Goal: Transaction & Acquisition: Purchase product/service

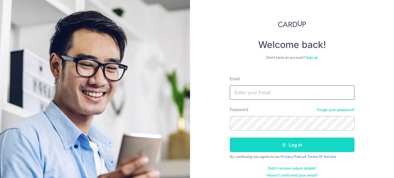
type input "[EMAIL_ADDRESS][DOMAIN_NAME]"
click at [278, 142] on button "Log in" at bounding box center [292, 144] width 125 height 15
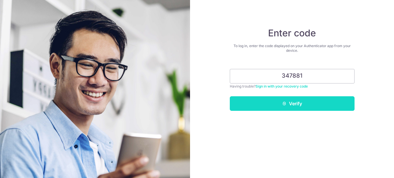
type input "347881"
click at [309, 108] on button "Verify" at bounding box center [292, 103] width 125 height 15
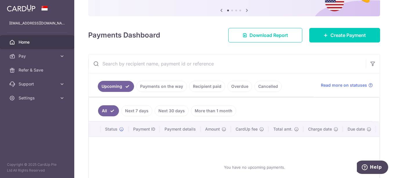
click at [165, 83] on link "Payments on the way" at bounding box center [161, 86] width 50 height 11
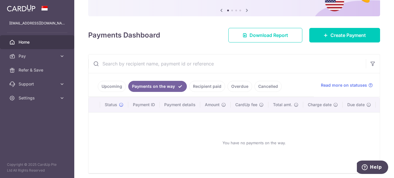
click at [205, 87] on link "Recipient paid" at bounding box center [207, 86] width 36 height 11
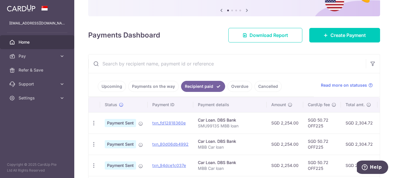
scroll to position [87, 0]
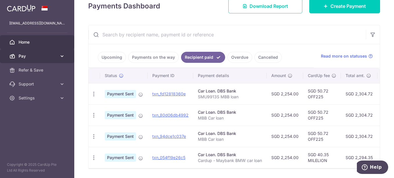
click at [64, 57] on icon at bounding box center [62, 56] width 6 height 6
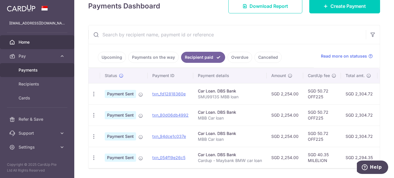
click at [40, 68] on span "Payments" at bounding box center [38, 70] width 38 height 6
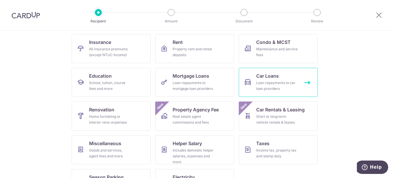
scroll to position [58, 0]
click at [276, 81] on div "Loan repayments to car loan providers" at bounding box center [277, 85] width 42 height 12
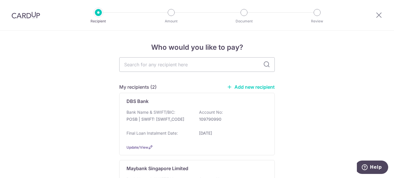
scroll to position [29, 0]
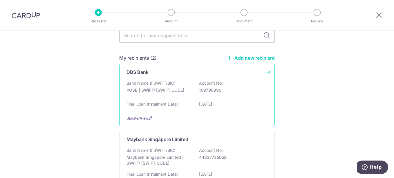
click at [203, 90] on p "109790990" at bounding box center [231, 90] width 65 height 6
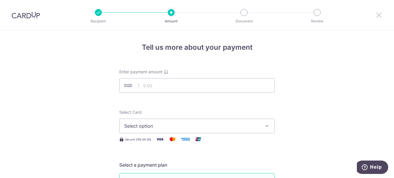
click at [379, 15] on icon at bounding box center [378, 14] width 7 height 7
click at [172, 87] on input "text" at bounding box center [196, 85] width 155 height 15
type input "2,254.00"
type input "HP REPAYMENT (SMU9913S) [PERSON_NAME]"
type input "GET225"
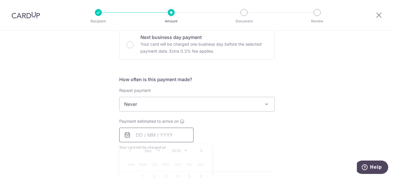
type input "2,254.00"
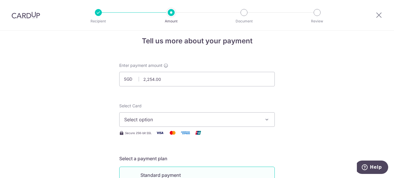
scroll to position [5, 0]
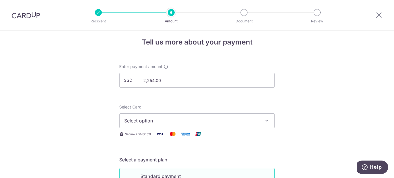
click at [196, 117] on button "Select option" at bounding box center [196, 120] width 155 height 15
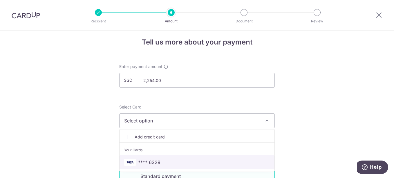
click at [171, 158] on link "**** 6329" at bounding box center [197, 162] width 155 height 14
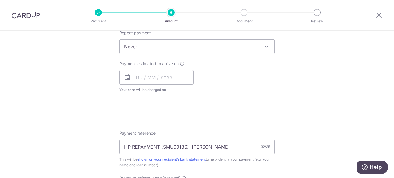
scroll to position [237, 0]
click at [158, 78] on input "text" at bounding box center [156, 76] width 74 height 15
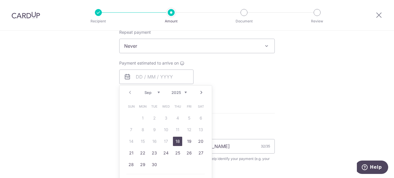
click at [178, 141] on link "18" at bounding box center [177, 140] width 9 height 9
type input "[DATE]"
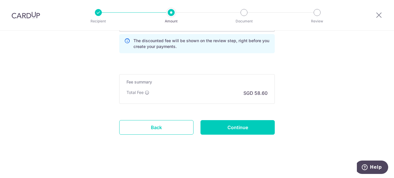
scroll to position [428, 0]
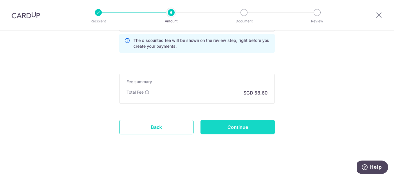
click at [243, 121] on input "Continue" at bounding box center [237, 127] width 74 height 15
type input "Create Schedule"
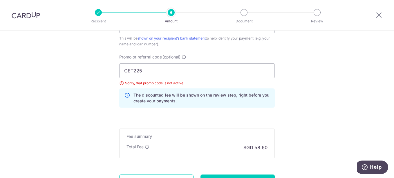
scroll to position [344, 0]
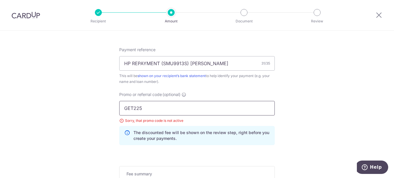
drag, startPoint x: 144, startPoint y: 109, endPoint x: 89, endPoint y: 104, distance: 55.3
drag, startPoint x: 148, startPoint y: 110, endPoint x: 88, endPoint y: 104, distance: 60.0
type input "m"
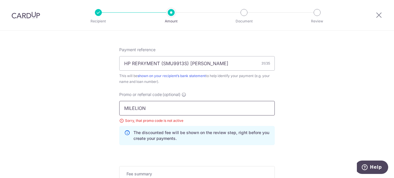
type input "MILELION"
drag, startPoint x: 84, startPoint y: 97, endPoint x: 87, endPoint y: 97, distance: 3.5
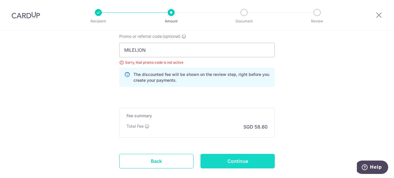
click at [232, 160] on input "Continue" at bounding box center [237, 160] width 74 height 15
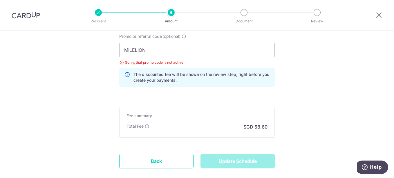
type input "Update Schedule"
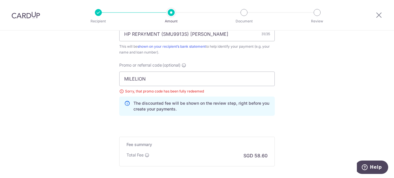
scroll to position [373, 0]
drag, startPoint x: 150, startPoint y: 77, endPoint x: 119, endPoint y: 74, distance: 30.9
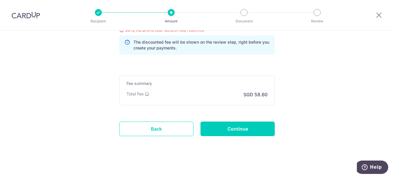
scroll to position [436, 0]
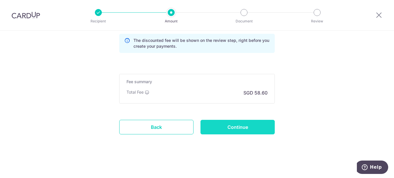
type input "OFF225"
click at [247, 128] on input "Continue" at bounding box center [237, 127] width 74 height 15
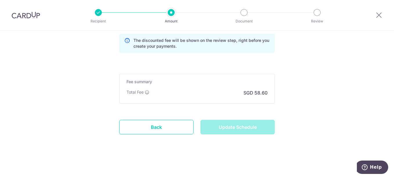
type input "Update Schedule"
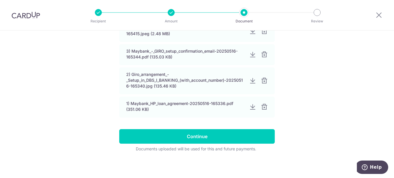
scroll to position [177, 0]
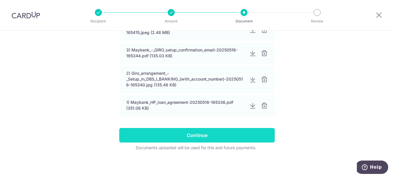
click at [205, 134] on input "Continue" at bounding box center [196, 135] width 155 height 15
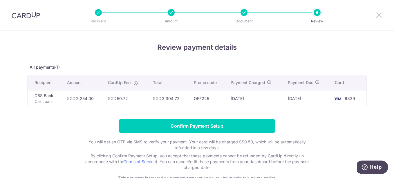
click at [376, 16] on icon at bounding box center [378, 14] width 7 height 7
click at [380, 16] on icon at bounding box center [378, 14] width 7 height 7
click at [378, 15] on icon at bounding box center [378, 14] width 7 height 7
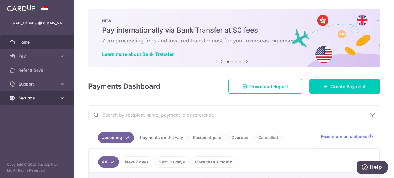
click at [54, 98] on span "Settings" at bounding box center [38, 98] width 38 height 6
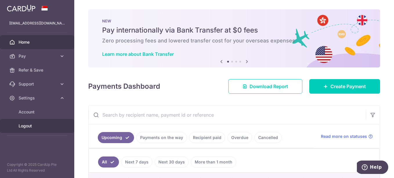
click at [32, 125] on span "Logout" at bounding box center [38, 126] width 38 height 6
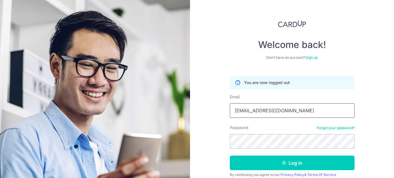
drag, startPoint x: 285, startPoint y: 107, endPoint x: 197, endPoint y: 99, distance: 87.9
click at [197, 99] on div "Welcome back! Don’t have an account? Sign up You are now logged out Email domta…" at bounding box center [292, 89] width 204 height 178
paste input "[EMAIL_ADDRESS][DOMAIN_NAME]"
type input "[EMAIL_ADDRESS][DOMAIN_NAME]"
click at [194, 138] on div "Welcome back! Don’t have an account? Sign up You are now logged out Email wooly…" at bounding box center [292, 89] width 204 height 178
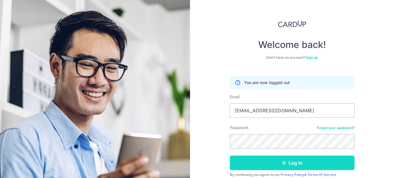
click at [287, 163] on button "Log in" at bounding box center [292, 162] width 125 height 15
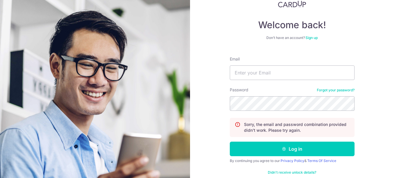
scroll to position [29, 0]
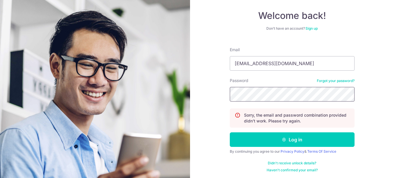
click at [210, 85] on div "Welcome back! Don’t have an account? Sign up Email [EMAIL_ADDRESS][DOMAIN_NAME]…" at bounding box center [292, 89] width 204 height 178
drag, startPoint x: 297, startPoint y: 63, endPoint x: 202, endPoint y: 57, distance: 95.6
click at [202, 57] on div "Welcome back! Don’t have an account? Sign up Email [EMAIL_ADDRESS][DOMAIN_NAME]…" at bounding box center [292, 89] width 204 height 178
paste input "woolysbagels"
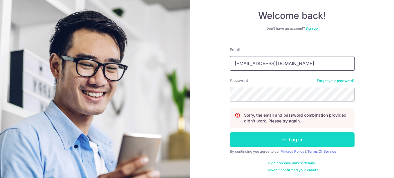
type input "[EMAIL_ADDRESS][DOMAIN_NAME]"
click at [292, 138] on button "Log in" at bounding box center [292, 139] width 125 height 15
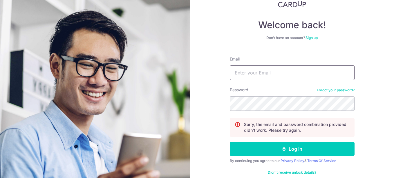
scroll to position [29, 0]
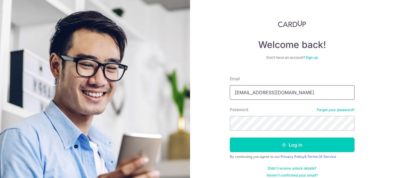
drag, startPoint x: 280, startPoint y: 91, endPoint x: 205, endPoint y: 83, distance: 75.8
click at [205, 83] on div "Welcome back! Don’t have an account? Sign up Email domtan1989@gmail.com Passwor…" at bounding box center [292, 89] width 204 height 178
drag, startPoint x: 293, startPoint y: 93, endPoint x: 209, endPoint y: 92, distance: 83.8
click at [209, 92] on div "Welcome back! Don’t have an account? Sign up Email domtan1989@gmail.com Passwor…" at bounding box center [292, 89] width 204 height 178
paste input "woolysbagels"
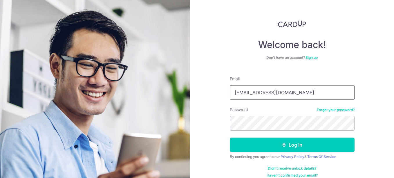
type input "woolysbagels@gmail.com"
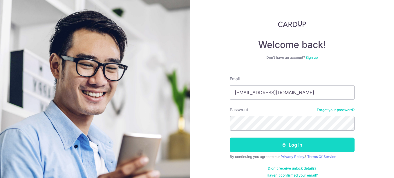
click at [349, 151] on button "Log in" at bounding box center [292, 144] width 125 height 15
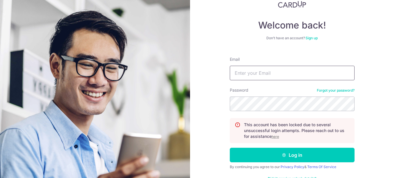
scroll to position [29, 0]
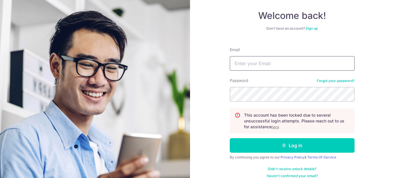
type input "[EMAIL_ADDRESS][DOMAIN_NAME]"
click at [277, 126] on u "here" at bounding box center [276, 126] width 8 height 4
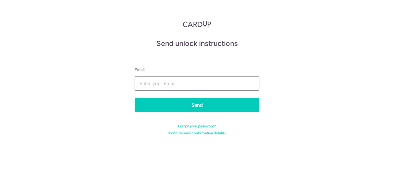
click at [178, 82] on input "text" at bounding box center [197, 83] width 125 height 15
click at [162, 80] on input "text" at bounding box center [197, 83] width 125 height 15
paste input "[EMAIL_ADDRESS][DOMAIN_NAME]"
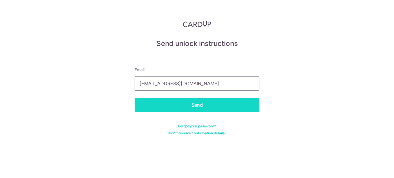
type input "[EMAIL_ADDRESS][DOMAIN_NAME]"
click at [200, 106] on input "Send" at bounding box center [197, 104] width 125 height 15
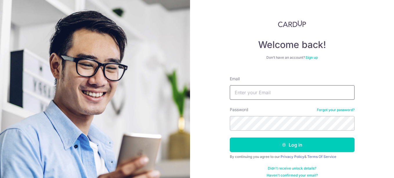
type input "[EMAIL_ADDRESS][DOMAIN_NAME]"
click at [281, 94] on input "[EMAIL_ADDRESS][DOMAIN_NAME]" at bounding box center [292, 92] width 125 height 15
click at [291, 92] on input "[EMAIL_ADDRESS][DOMAIN_NAME]" at bounding box center [292, 92] width 125 height 15
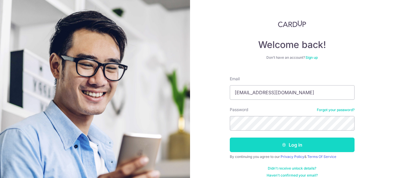
click at [235, 145] on button "Log in" at bounding box center [292, 144] width 125 height 15
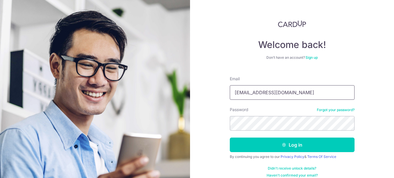
drag, startPoint x: 284, startPoint y: 92, endPoint x: 212, endPoint y: 92, distance: 72.2
click at [212, 92] on div "Welcome back! Don’t have an account? Sign up Email domtan1989@gmail.com Passwor…" at bounding box center [292, 89] width 204 height 178
type input "m"
click at [223, 123] on div "Welcome back! Don’t have an account? Sign up Email Password Forgot your passwor…" at bounding box center [292, 89] width 204 height 178
click at [196, 95] on div "Welcome back! Don’t have an account? Sign up Email Password Forgot your passwor…" at bounding box center [292, 89] width 204 height 178
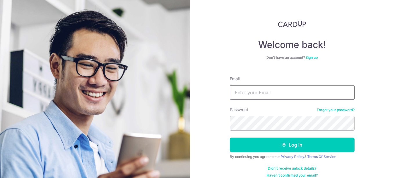
click at [246, 91] on input "Email" at bounding box center [292, 92] width 125 height 15
paste input "woolysbagels@gmail.com"
type input "woolysbagels@gmail.com"
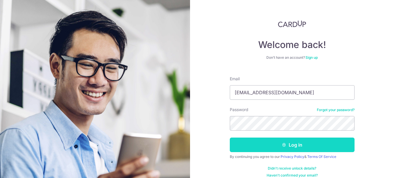
click at [344, 147] on button "Log in" at bounding box center [292, 144] width 125 height 15
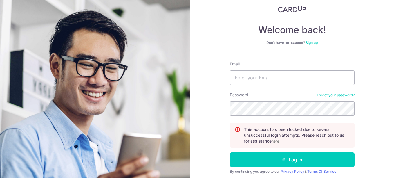
scroll to position [29, 0]
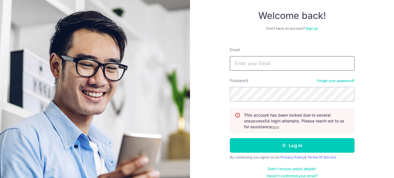
type input "[EMAIL_ADDRESS][DOMAIN_NAME]"
click at [282, 64] on input "[EMAIL_ADDRESS][DOMAIN_NAME]" at bounding box center [292, 63] width 125 height 15
drag, startPoint x: 291, startPoint y: 64, endPoint x: 206, endPoint y: 59, distance: 84.5
click at [206, 59] on div "Welcome back! Don’t have an account? Sign up Email [EMAIL_ADDRESS][DOMAIN_NAME]…" at bounding box center [292, 89] width 204 height 178
click at [194, 86] on div "Welcome back! Don’t have an account? Sign up Email Password Forgot your passwor…" at bounding box center [292, 89] width 204 height 178
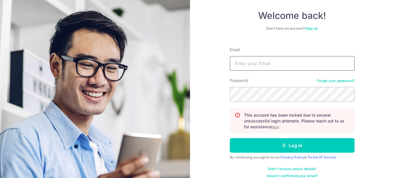
click at [258, 64] on input "Email" at bounding box center [292, 63] width 125 height 15
paste input "[EMAIL_ADDRESS][DOMAIN_NAME]"
type input "[EMAIL_ADDRESS][DOMAIN_NAME]"
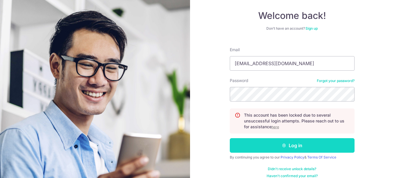
click at [327, 147] on button "Log in" at bounding box center [292, 145] width 125 height 15
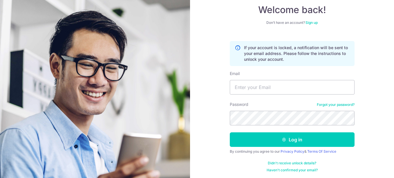
scroll to position [36, 0]
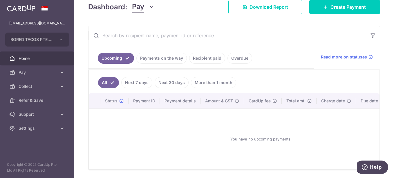
scroll to position [87, 0]
